Goal: Information Seeking & Learning: Learn about a topic

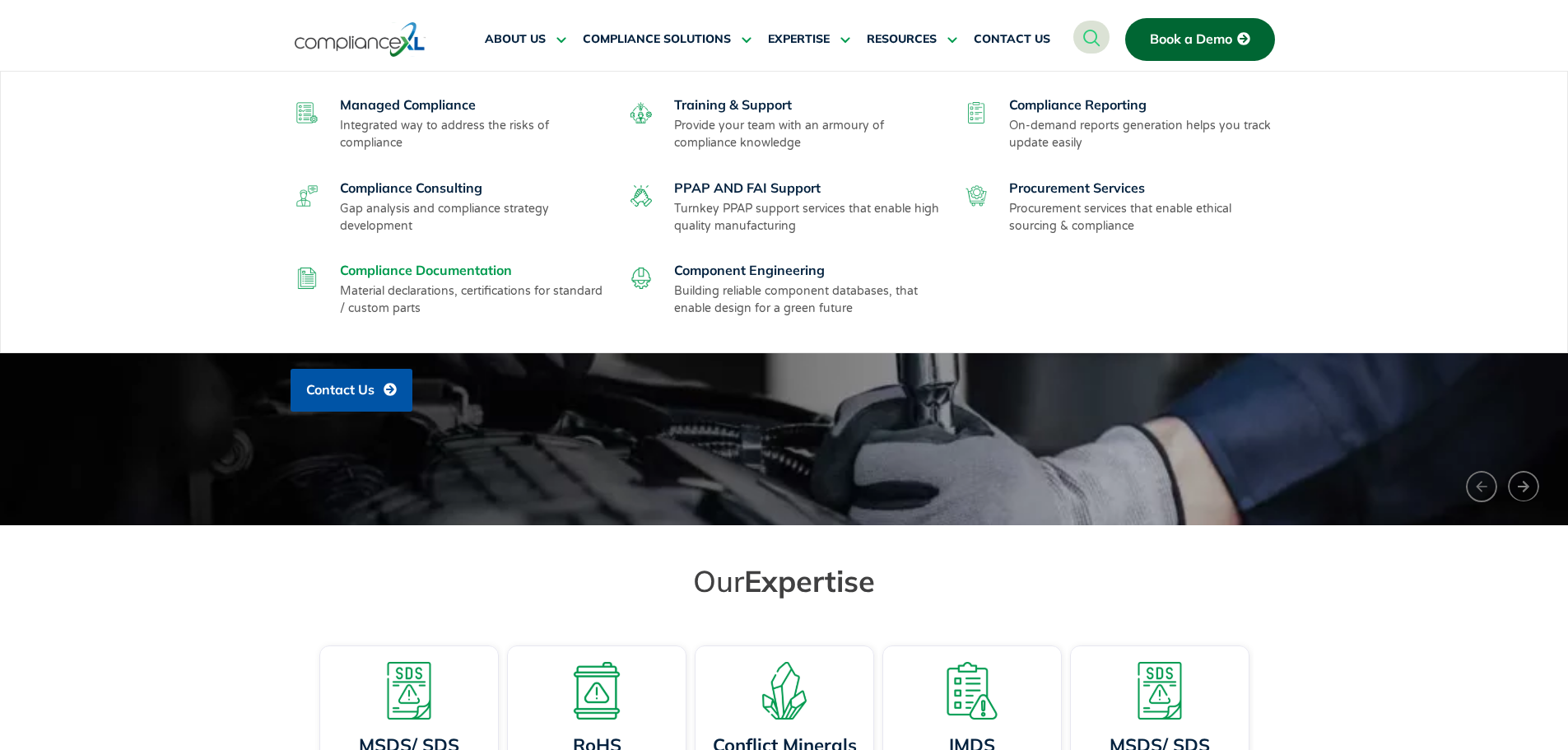
click at [412, 268] on link "Compliance Documentation" at bounding box center [425, 270] width 172 height 16
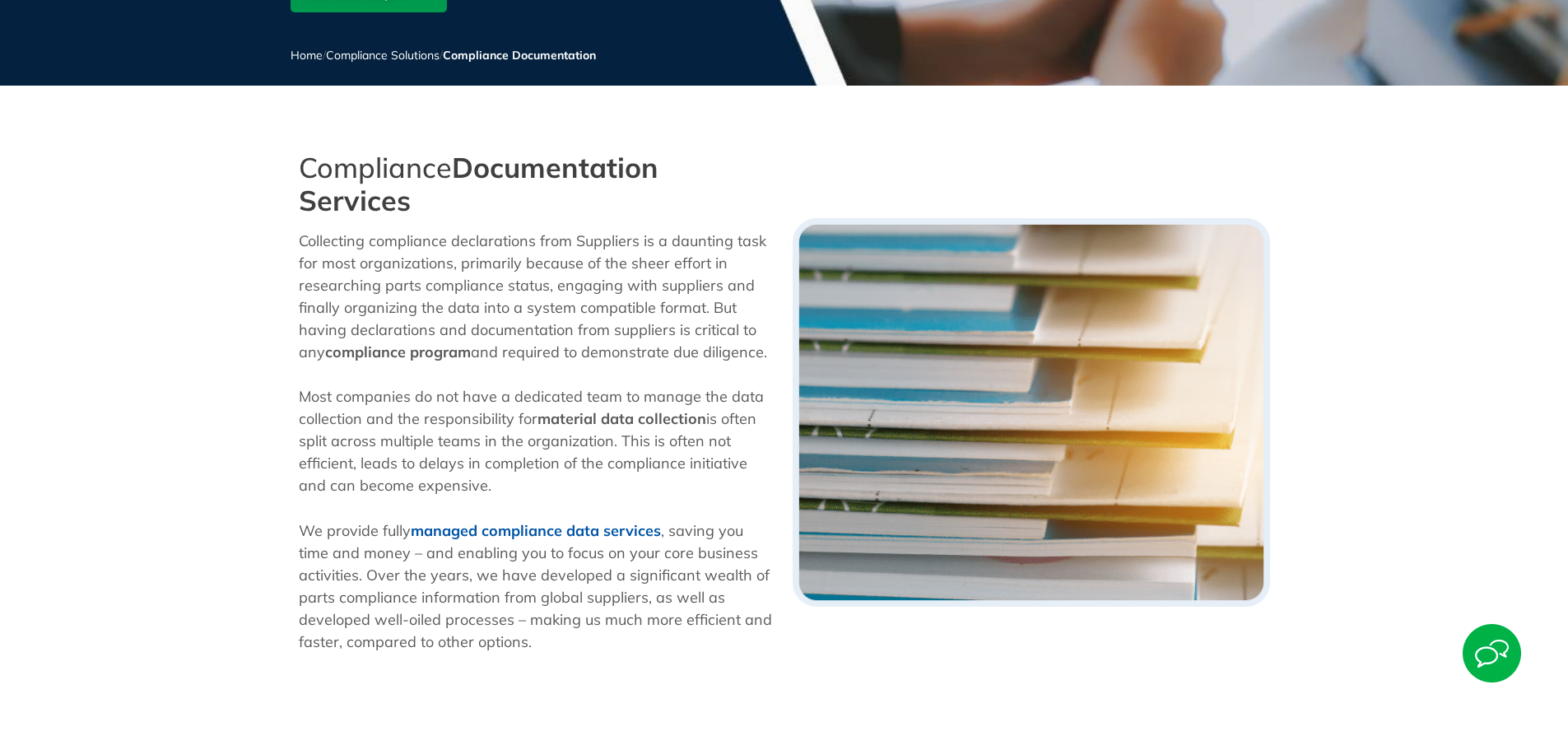
scroll to position [330, 0]
